Goal: Browse casually

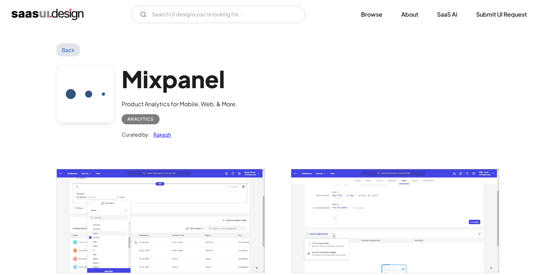
click at [52, 17] on img "home" at bounding box center [48, 15] width 72 height 12
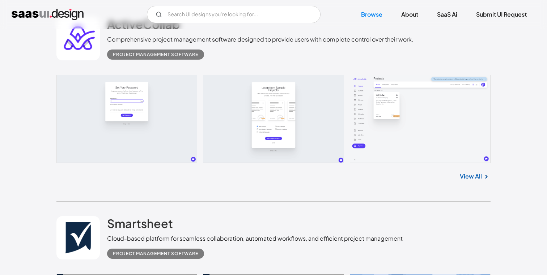
scroll to position [195, 0]
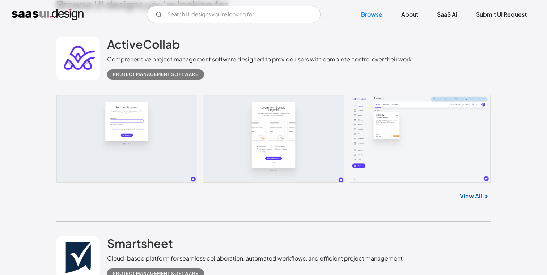
click at [168, 121] on link at bounding box center [273, 139] width 434 height 88
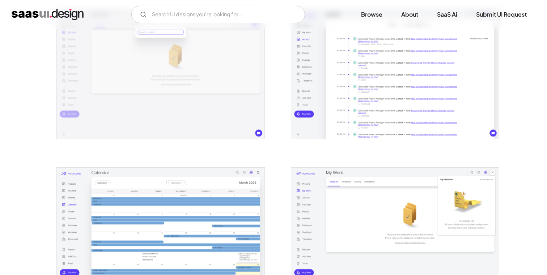
scroll to position [634, 0]
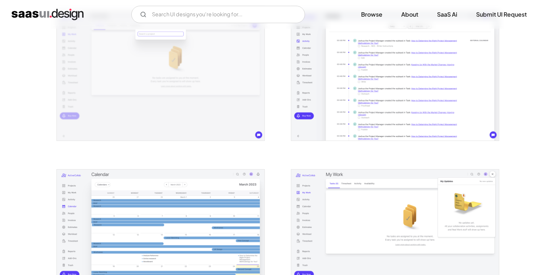
click at [315, 182] on img "open lightbox" at bounding box center [395, 235] width 208 height 130
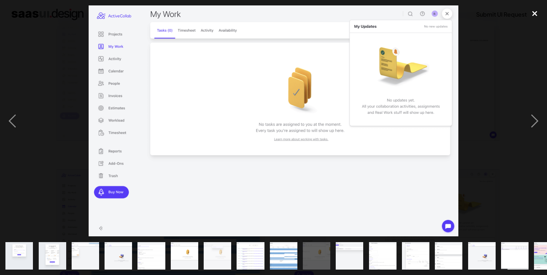
click at [535, 12] on div "close lightbox" at bounding box center [534, 13] width 25 height 16
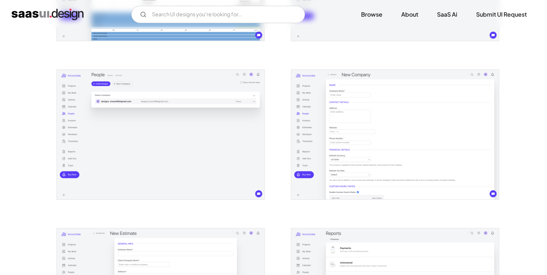
scroll to position [906, 0]
